Goal: Task Accomplishment & Management: Use online tool/utility

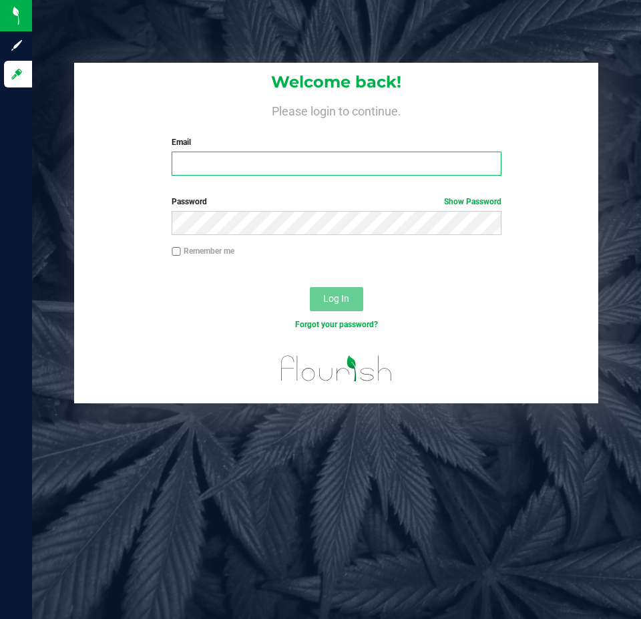
click at [224, 164] on input "Email" at bounding box center [336, 164] width 329 height 24
type input "[EMAIL_ADDRESS][DOMAIN_NAME]"
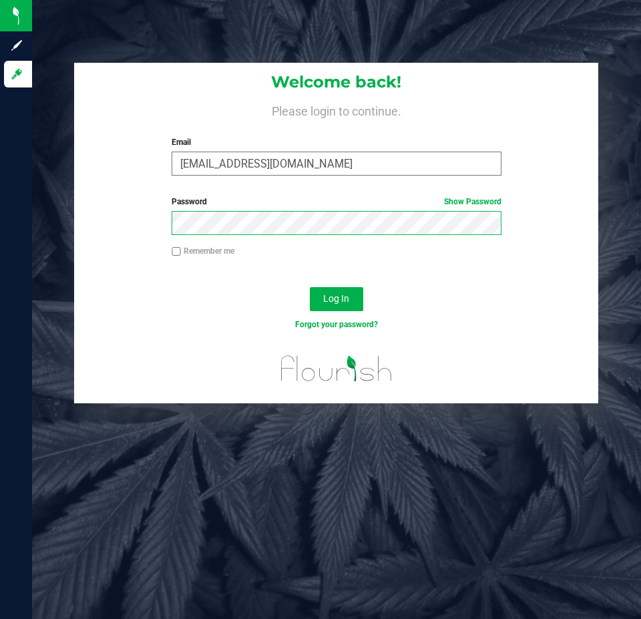
click at [310, 287] on button "Log In" at bounding box center [336, 299] width 53 height 24
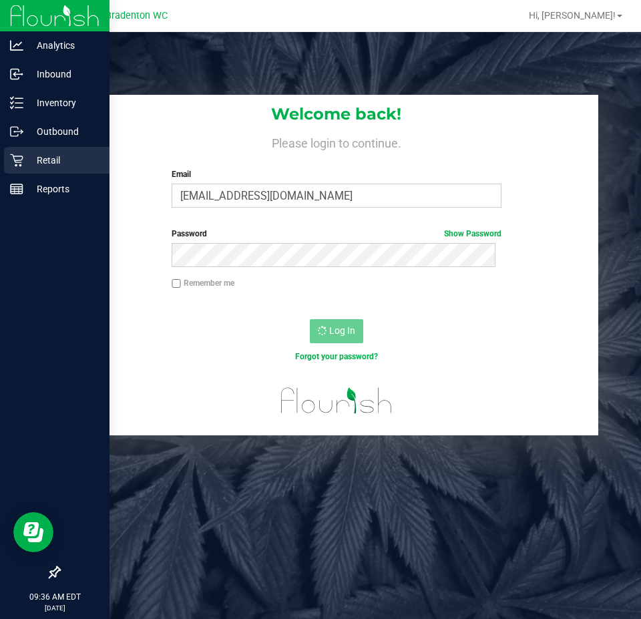
click at [18, 159] on icon at bounding box center [16, 160] width 13 height 13
click at [43, 164] on p "Retail" at bounding box center [63, 160] width 80 height 16
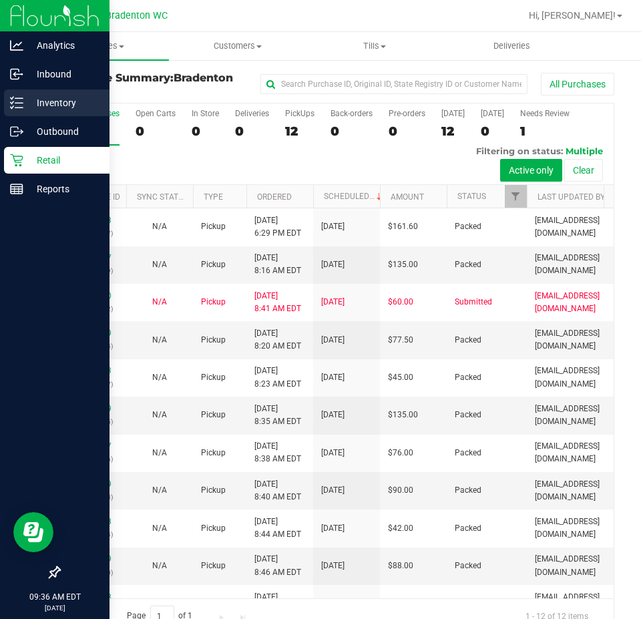
click at [24, 111] on div "Inventory" at bounding box center [56, 102] width 105 height 27
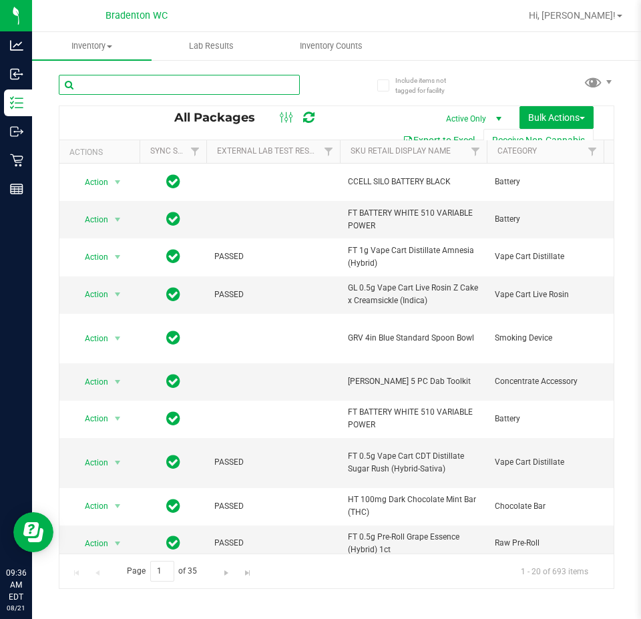
click at [269, 87] on input "text" at bounding box center [179, 85] width 241 height 20
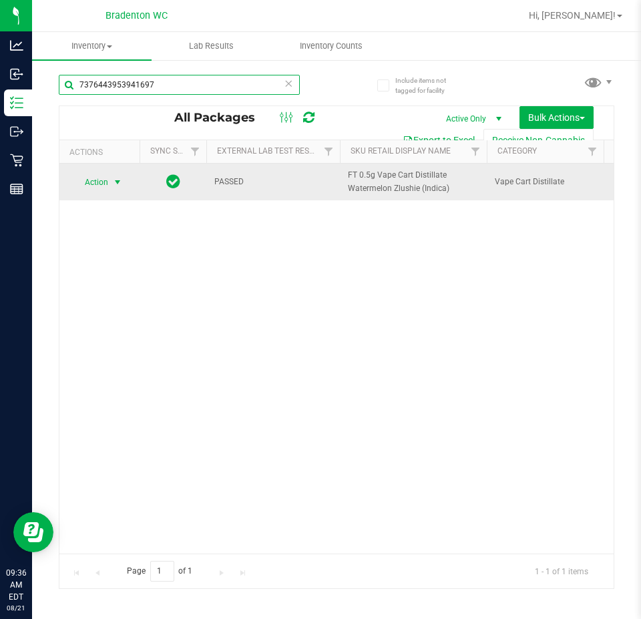
type input "7376443953941697"
click at [117, 177] on span "select" at bounding box center [117, 182] width 11 height 11
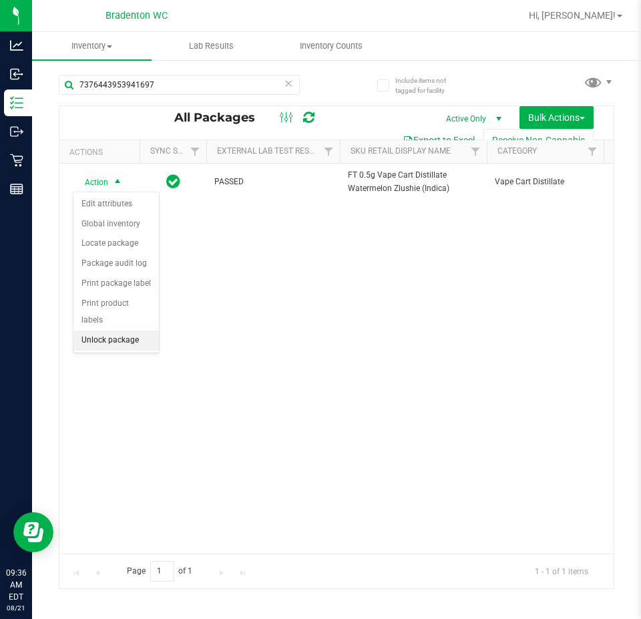
click at [111, 330] on li "Unlock package" at bounding box center [115, 340] width 85 height 20
